Goal: Find specific page/section: Find specific page/section

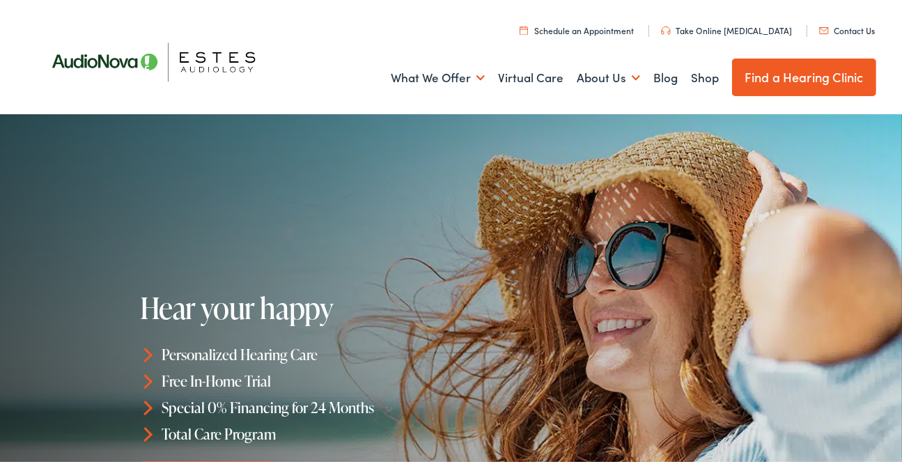
click at [196, 57] on img at bounding box center [161, 59] width 251 height 88
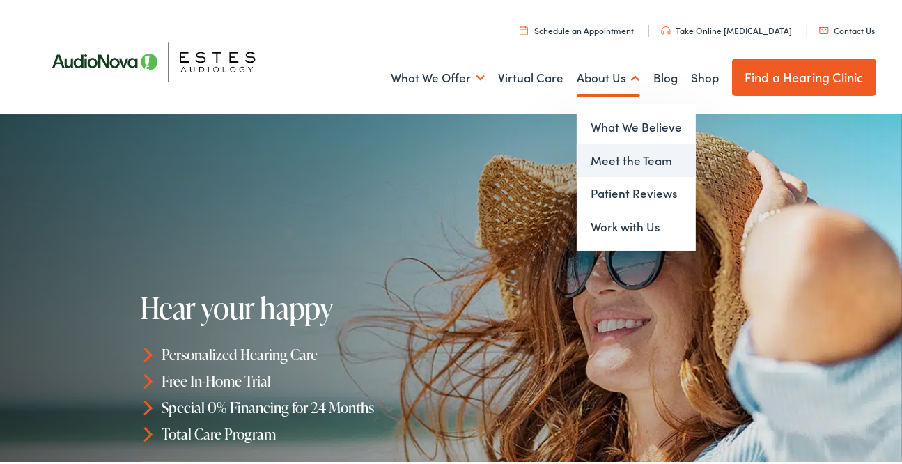
click at [610, 166] on link "Meet the Team" at bounding box center [636, 157] width 119 height 33
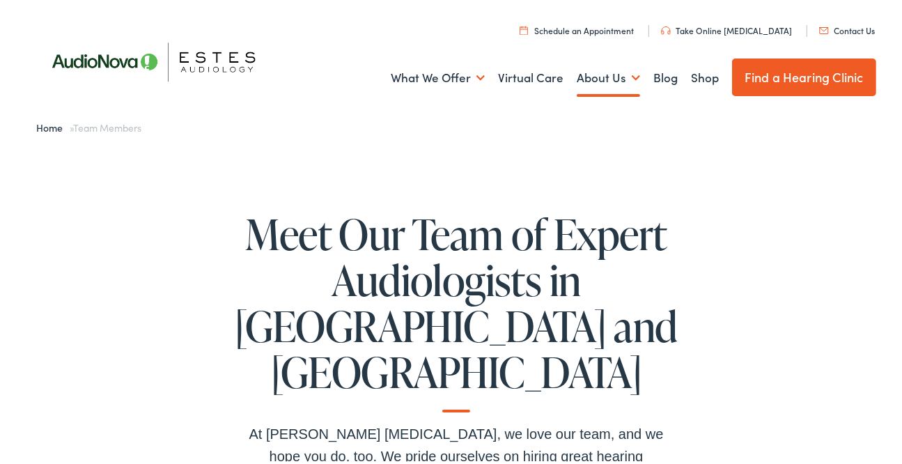
click at [611, 25] on link "Schedule an Appointment" at bounding box center [577, 28] width 115 height 12
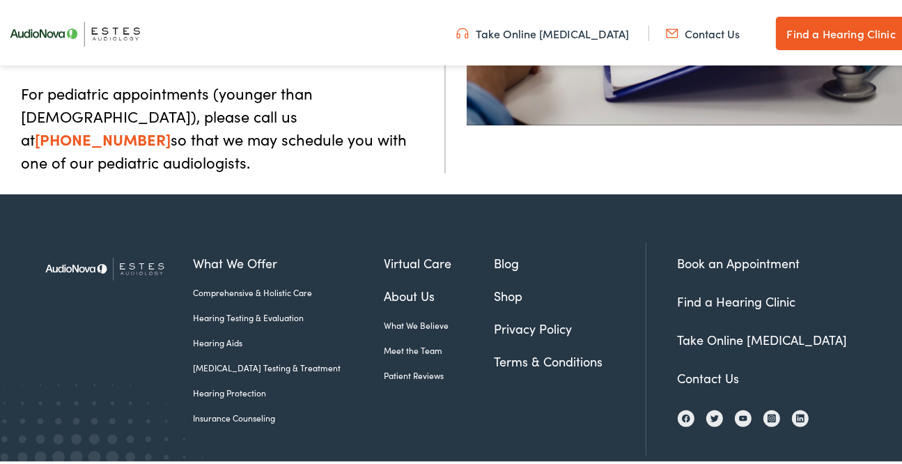
scroll to position [510, 0]
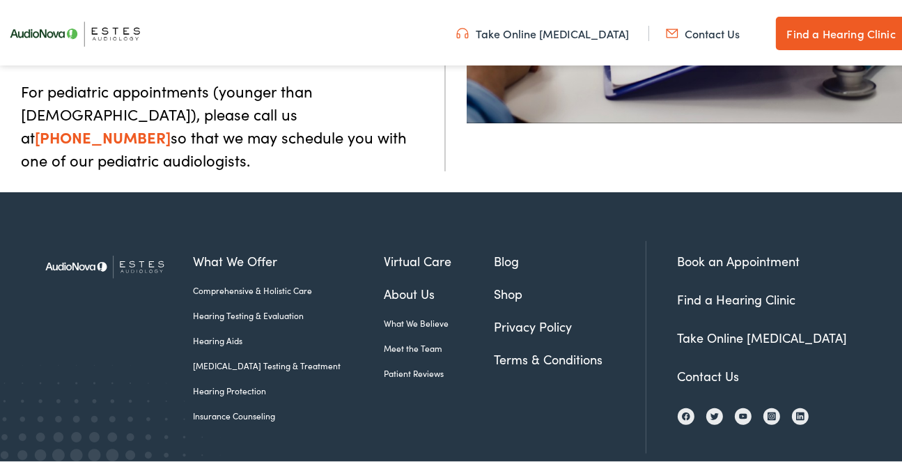
click at [696, 364] on link "Contact Us" at bounding box center [709, 372] width 62 height 17
